Goal: Entertainment & Leisure: Consume media (video, audio)

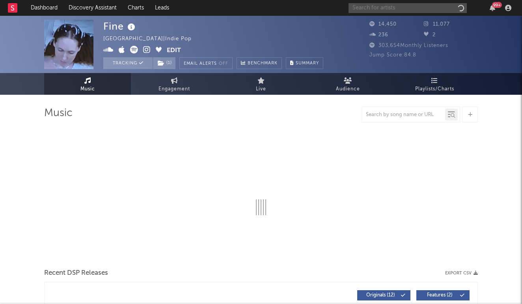
click at [376, 9] on input "text" at bounding box center [408, 8] width 118 height 10
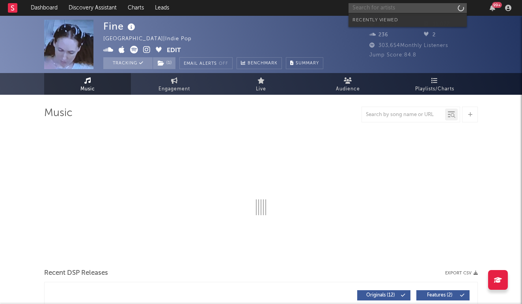
select select "6m"
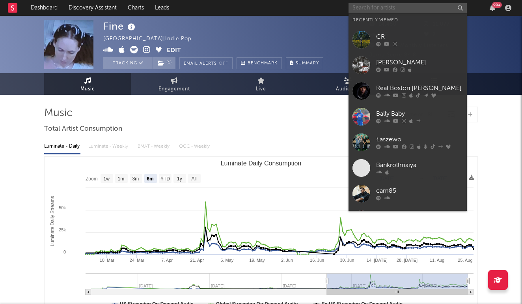
type input ";"
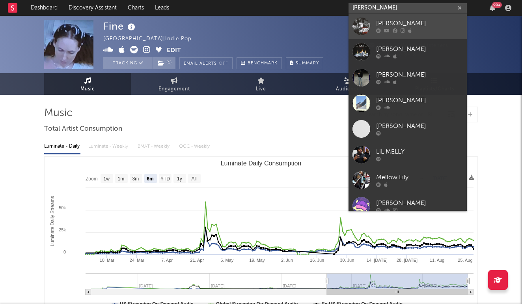
type input "[PERSON_NAME]"
click at [391, 23] on div "[PERSON_NAME]" at bounding box center [419, 23] width 87 height 9
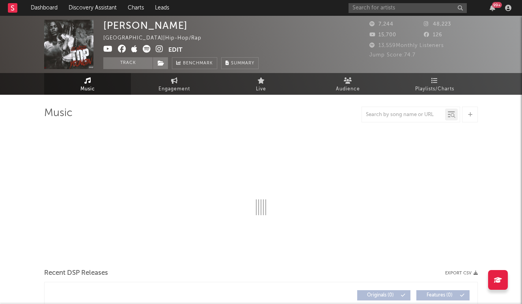
select select "6m"
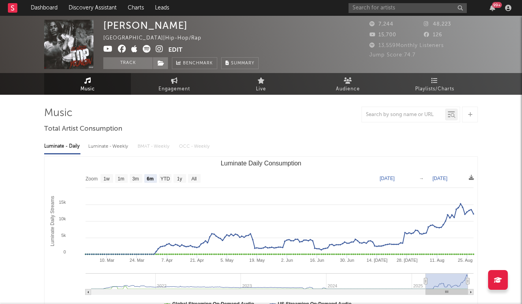
click at [103, 146] on div "Luminate - Weekly" at bounding box center [108, 146] width 41 height 13
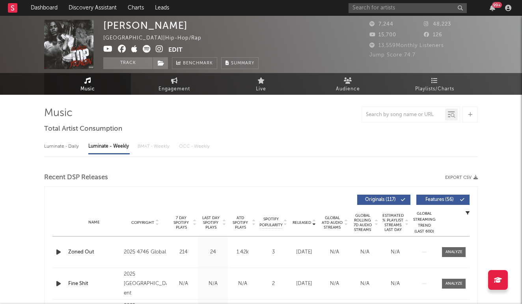
select select "6m"
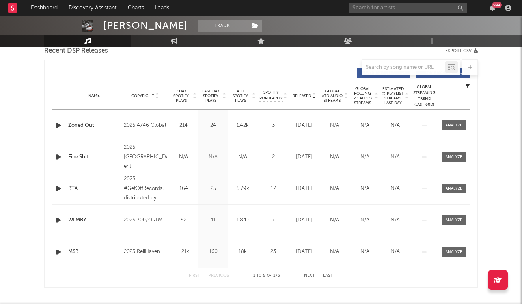
scroll to position [285, 0]
click at [311, 273] on button "Next" at bounding box center [309, 275] width 11 height 4
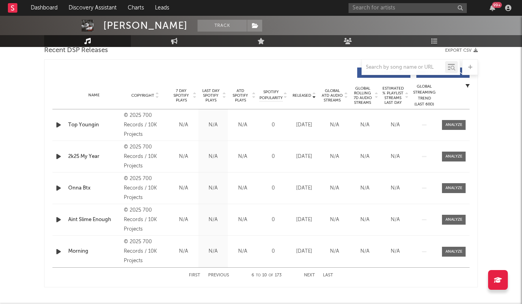
click at [312, 274] on button "Next" at bounding box center [309, 275] width 11 height 4
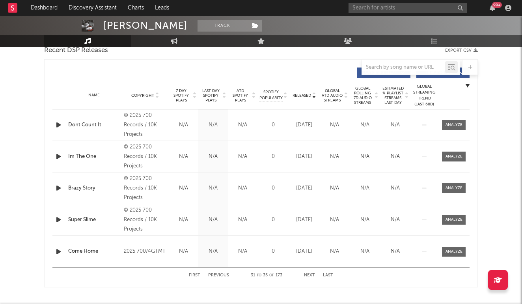
click at [312, 274] on button "Next" at bounding box center [309, 275] width 11 height 4
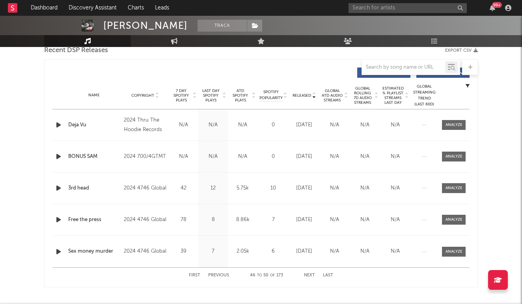
click at [312, 274] on button "Next" at bounding box center [309, 275] width 11 height 4
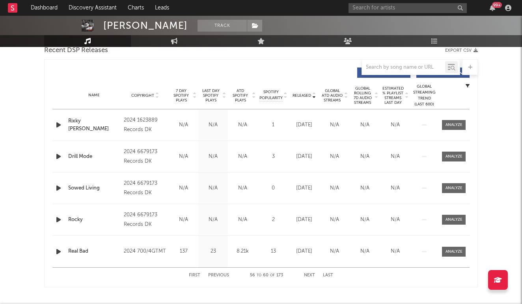
click at [312, 274] on button "Next" at bounding box center [309, 275] width 11 height 4
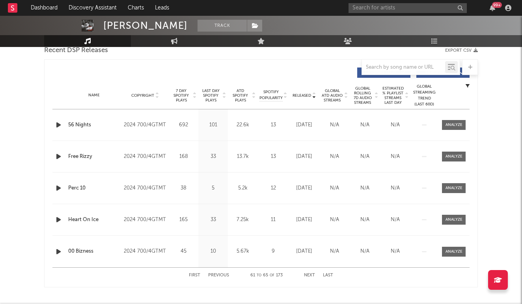
click at [312, 274] on button "Next" at bounding box center [309, 275] width 11 height 4
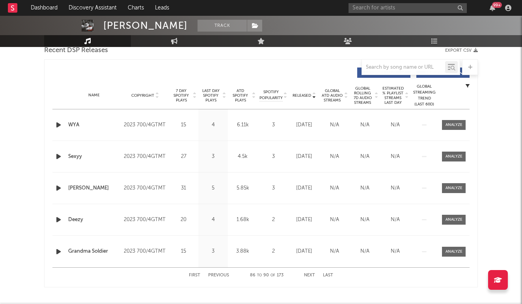
click at [312, 274] on button "Next" at bounding box center [309, 275] width 11 height 4
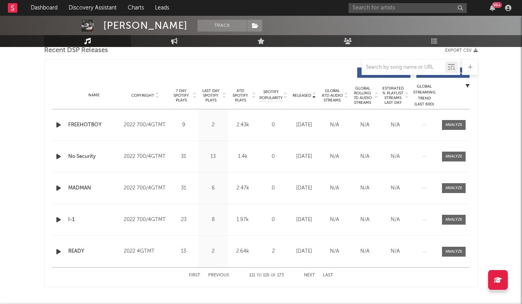
click at [312, 274] on button "Next" at bounding box center [309, 275] width 11 height 4
click at [311, 274] on button "Next" at bounding box center [309, 275] width 11 height 4
click at [310, 277] on button "Next" at bounding box center [309, 275] width 11 height 4
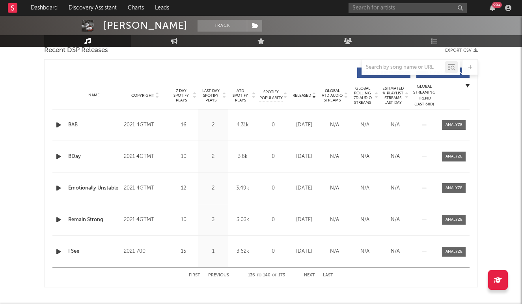
click at [310, 277] on button "Next" at bounding box center [309, 275] width 11 height 4
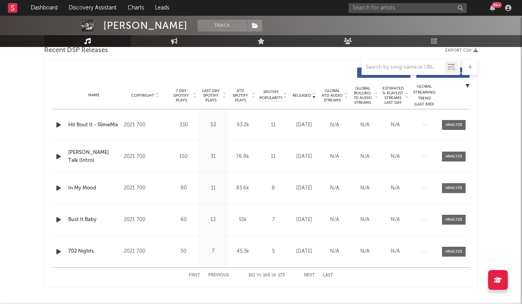
click at [310, 277] on button "Next" at bounding box center [309, 275] width 11 height 4
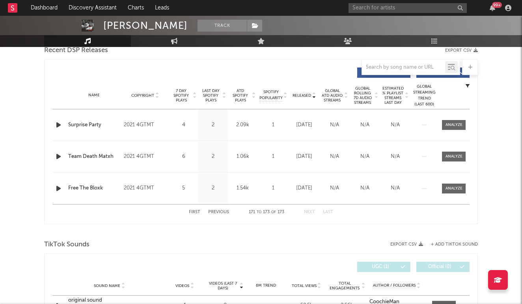
click at [310, 277] on div "Sound Name Videos Videos (last 7 days) Weekly Growth % 6M Trend Total Views Tot…" at bounding box center [260, 286] width 417 height 20
click at [228, 211] on button "Previous" at bounding box center [218, 212] width 21 height 4
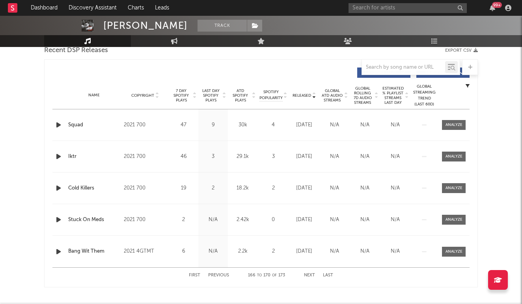
click at [220, 274] on button "Previous" at bounding box center [218, 275] width 21 height 4
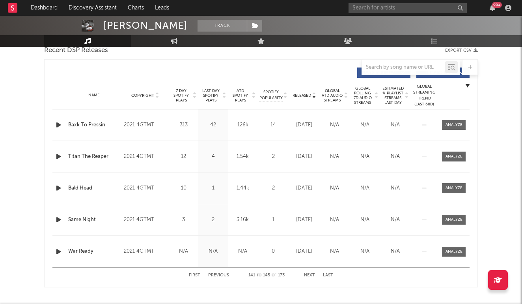
click at [220, 274] on button "Previous" at bounding box center [218, 275] width 21 height 4
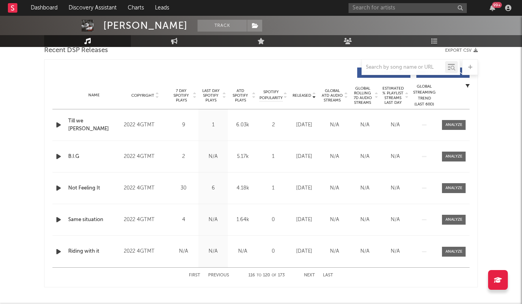
click at [220, 274] on button "Previous" at bounding box center [218, 275] width 21 height 4
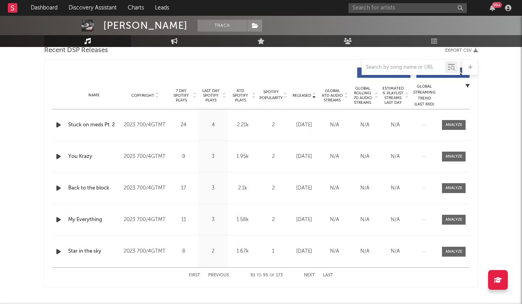
click at [220, 274] on button "Previous" at bounding box center [218, 275] width 21 height 4
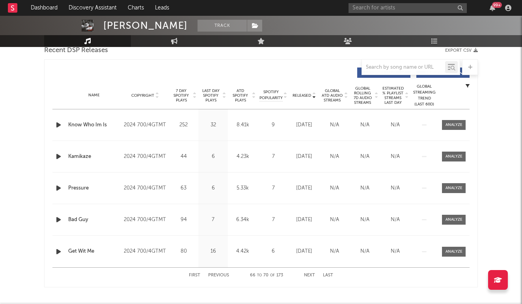
click at [220, 274] on button "Previous" at bounding box center [218, 275] width 21 height 4
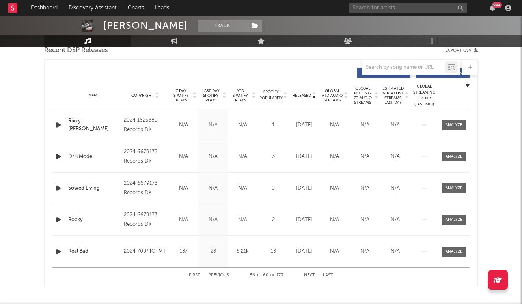
click at [220, 274] on button "Previous" at bounding box center [218, 275] width 21 height 4
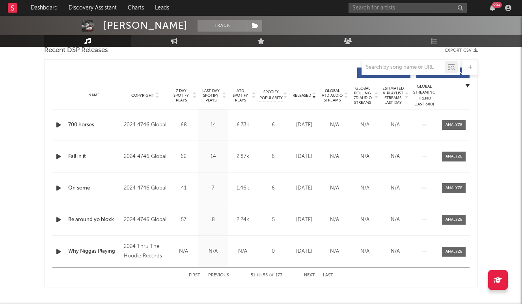
click at [220, 274] on button "Previous" at bounding box center [218, 275] width 21 height 4
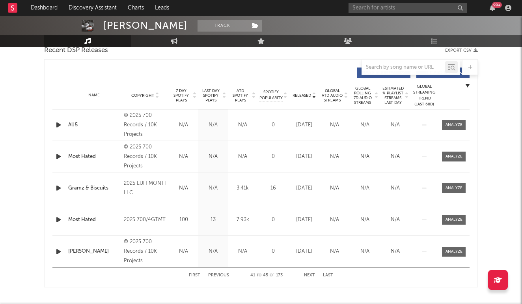
click at [56, 252] on icon "button" at bounding box center [58, 252] width 8 height 10
click at [58, 251] on icon "button" at bounding box center [57, 252] width 7 height 10
click at [59, 123] on icon "button" at bounding box center [58, 125] width 8 height 10
click at [215, 273] on button "Previous" at bounding box center [218, 275] width 21 height 4
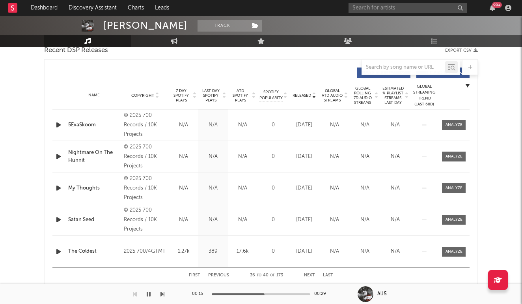
click at [150, 292] on icon "button" at bounding box center [149, 294] width 4 height 6
click at [218, 275] on button "Previous" at bounding box center [218, 275] width 21 height 4
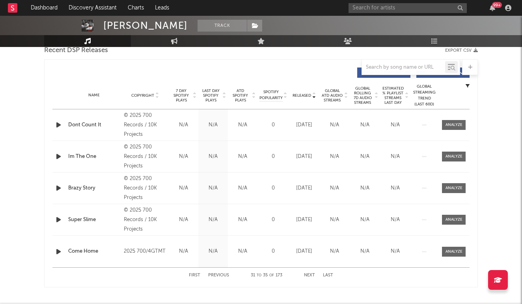
click at [224, 275] on button "Previous" at bounding box center [218, 275] width 21 height 4
click at [59, 220] on icon "button" at bounding box center [58, 220] width 8 height 10
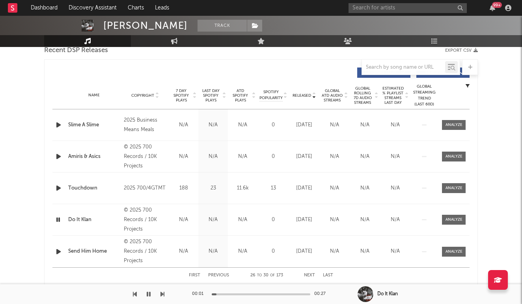
click at [59, 219] on icon "button" at bounding box center [57, 220] width 7 height 10
click at [223, 277] on button "Previous" at bounding box center [218, 275] width 21 height 4
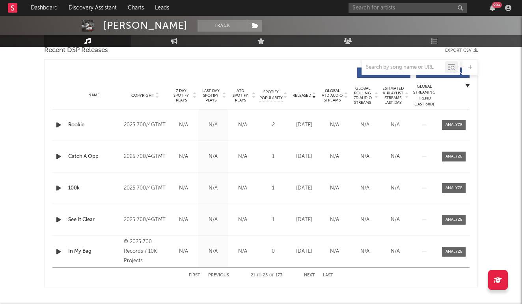
click at [223, 277] on button "Previous" at bounding box center [218, 275] width 21 height 4
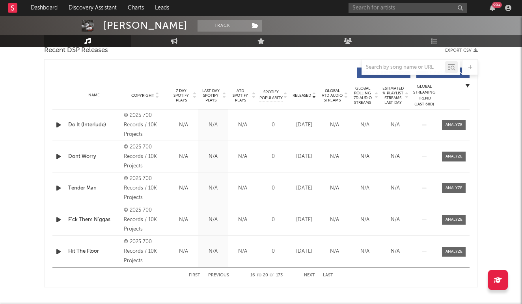
click at [60, 187] on icon "button" at bounding box center [58, 188] width 8 height 10
click at [195, 274] on button "First" at bounding box center [194, 275] width 11 height 4
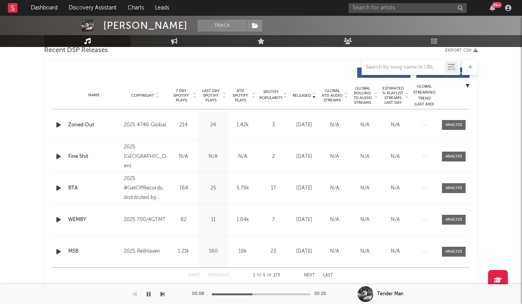
click at [195, 274] on button "First" at bounding box center [194, 275] width 11 height 4
